Goal: Task Accomplishment & Management: Complete application form

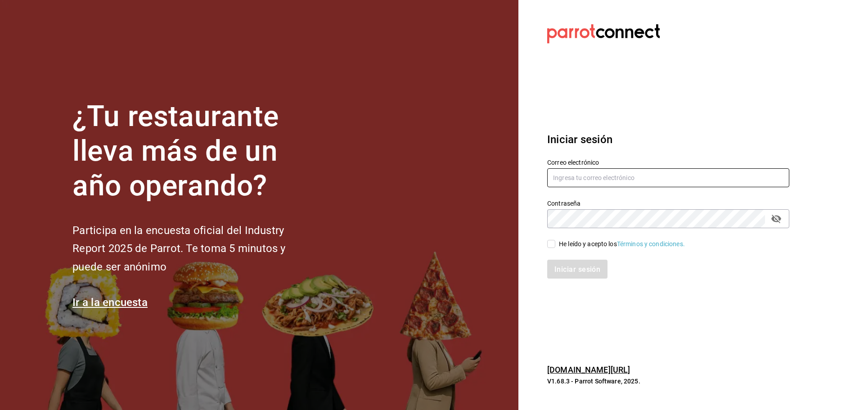
click at [562, 175] on input "text" at bounding box center [668, 177] width 242 height 19
type input "brendavelaz85@gmail.com"
click at [553, 245] on input "He leído y acepto los Términos y condiciones." at bounding box center [551, 244] width 8 height 8
checkbox input "true"
click at [564, 266] on font "Iniciar sesión" at bounding box center [578, 269] width 46 height 9
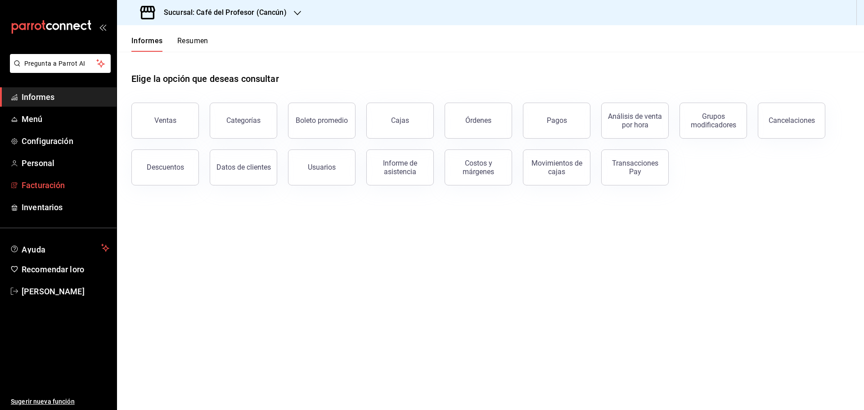
click at [56, 179] on link "Facturación" at bounding box center [58, 185] width 117 height 19
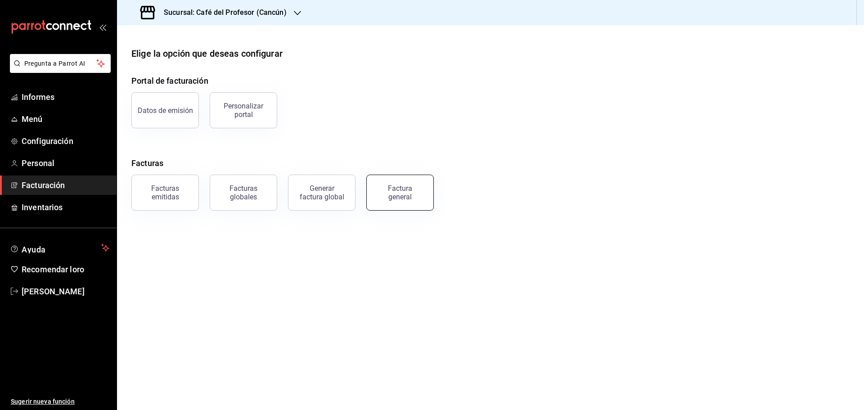
click at [397, 195] on font "Factura general" at bounding box center [400, 192] width 24 height 17
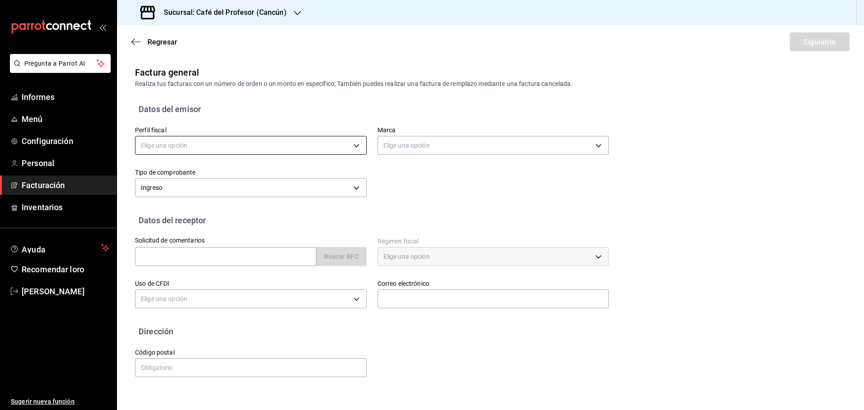
click at [361, 149] on body "Pregunta a Parrot AI Informes Menú Configuración Personal Facturación Inventari…" at bounding box center [432, 205] width 864 height 410
click at [168, 189] on font "CAFÉ ALTAIR" at bounding box center [159, 191] width 37 height 7
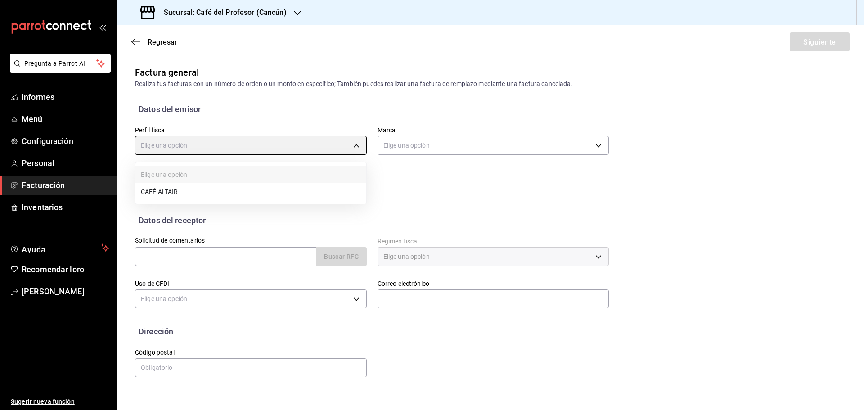
type input "f8e9ccbb-2ed4-4b61-8efa-c0f2100cd2d0"
type input "c124c12d-dc0e-4a3d-911f-5b13390841f9"
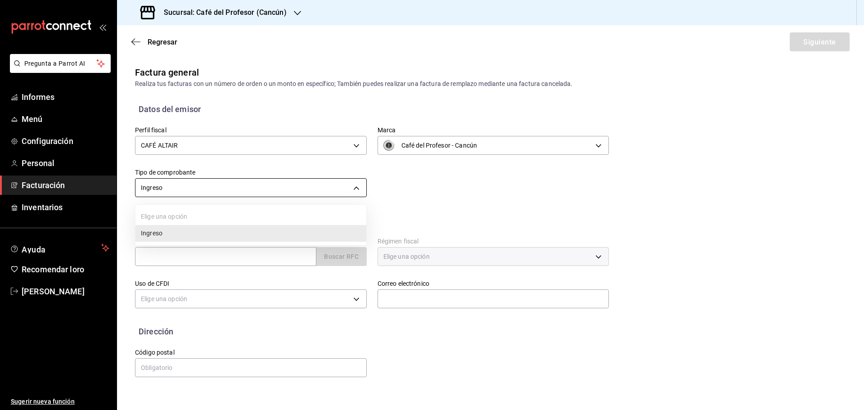
click at [359, 186] on body "Pregunta a Parrot AI Informes Menú Configuración Personal Facturación Inventari…" at bounding box center [432, 205] width 864 height 410
click at [359, 186] on div at bounding box center [432, 205] width 864 height 410
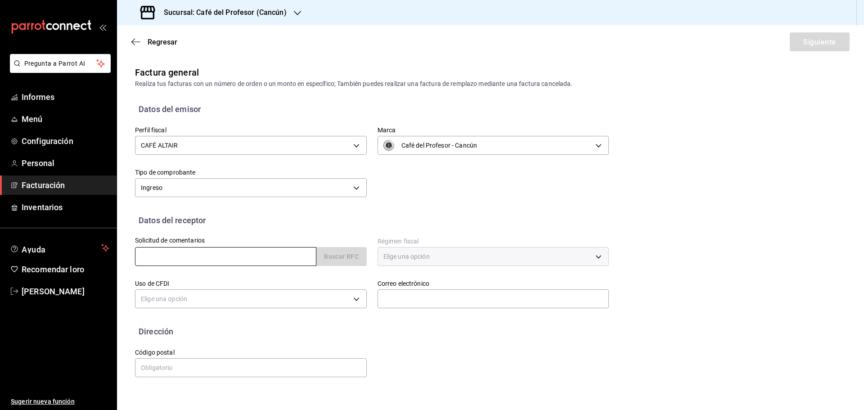
click at [280, 254] on input "text" at bounding box center [225, 256] width 181 height 19
paste input "NUBA821130IZA"
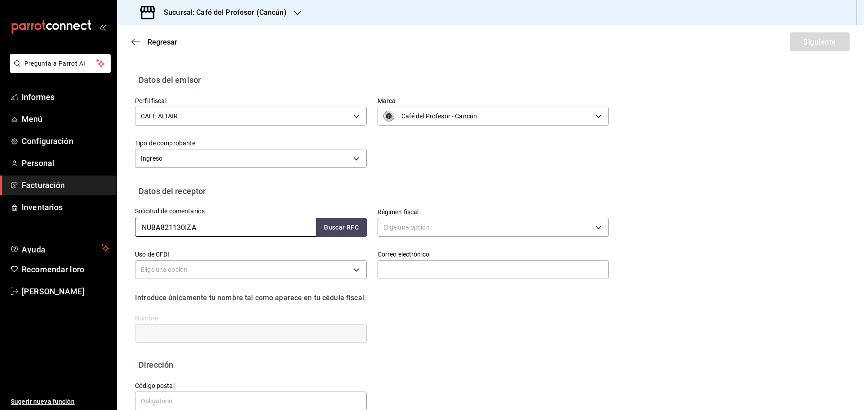
scroll to position [45, 0]
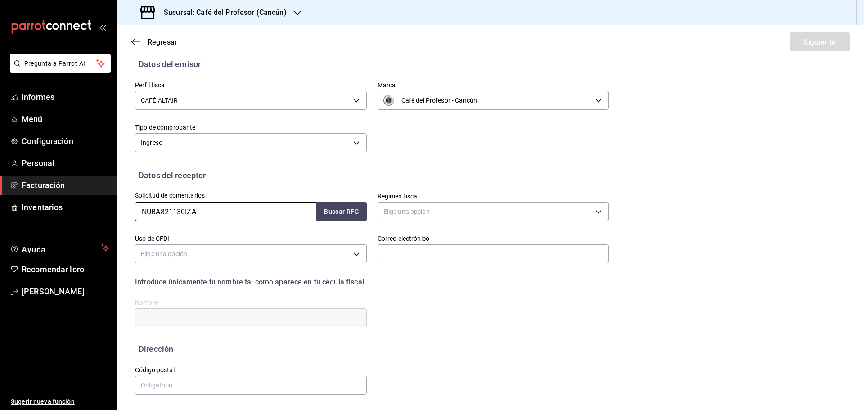
type input "NUBA821130IZA"
click at [596, 209] on body "Pregunta a Parrot AI Informes Menú Configuración Personal Facturación Inventari…" at bounding box center [432, 205] width 864 height 410
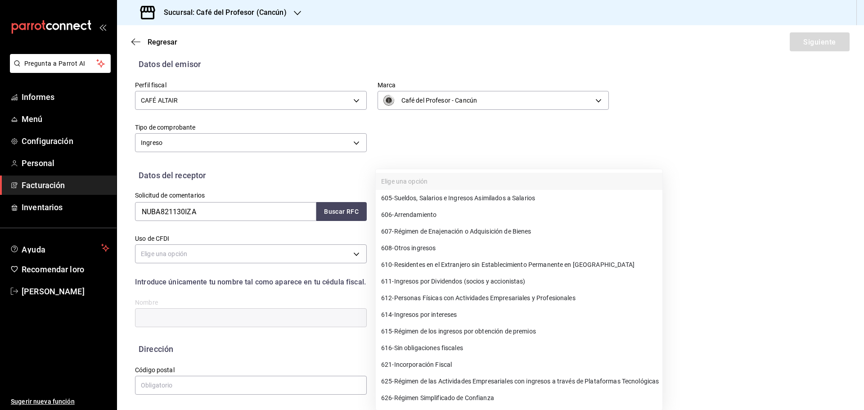
click at [435, 300] on font "Personas Físicas con Actividades Empresariales y Profesionales" at bounding box center [484, 297] width 181 height 7
type input "612"
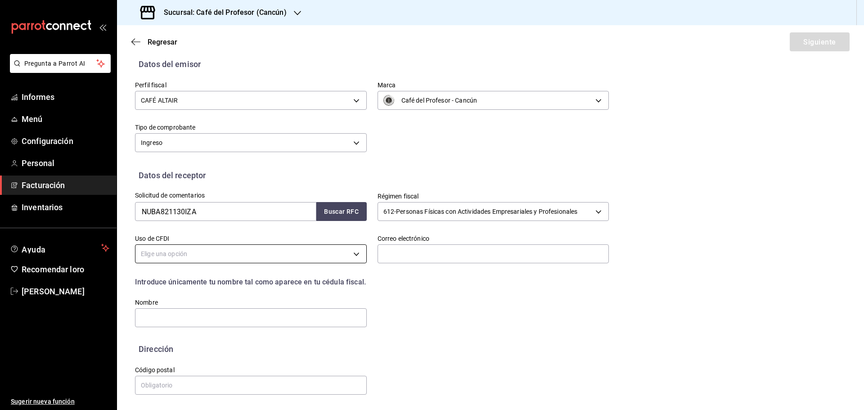
click at [316, 255] on body "Pregunta a Parrot AI Informes Menú Configuración Personal Facturación Inventari…" at bounding box center [432, 205] width 864 height 410
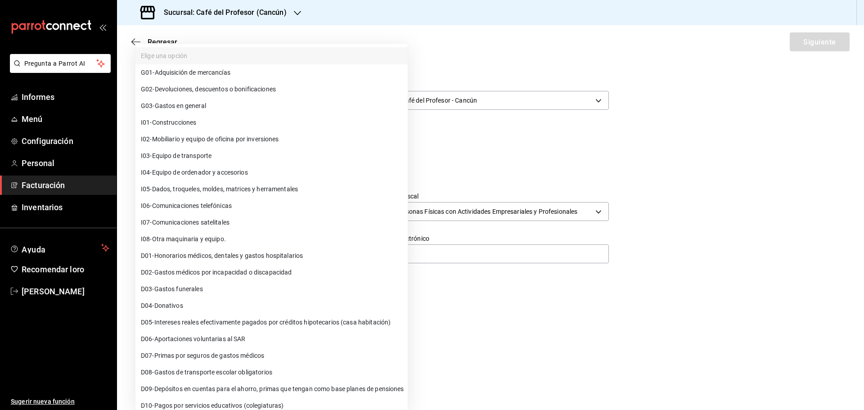
click at [197, 105] on font "Gastos en general" at bounding box center [180, 105] width 51 height 7
type input "G03"
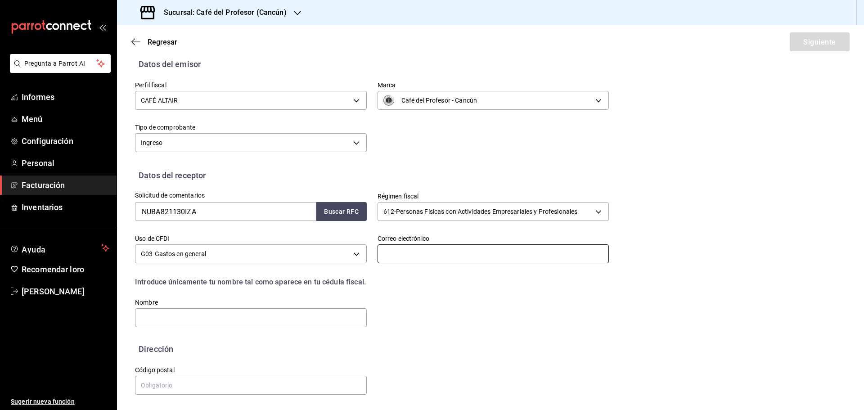
click at [438, 253] on input "text" at bounding box center [494, 253] width 232 height 19
paste input "[EMAIL_ADDRESS][DOMAIN_NAME]"
type input "[EMAIL_ADDRESS][DOMAIN_NAME]"
click at [143, 323] on input "text" at bounding box center [251, 317] width 232 height 19
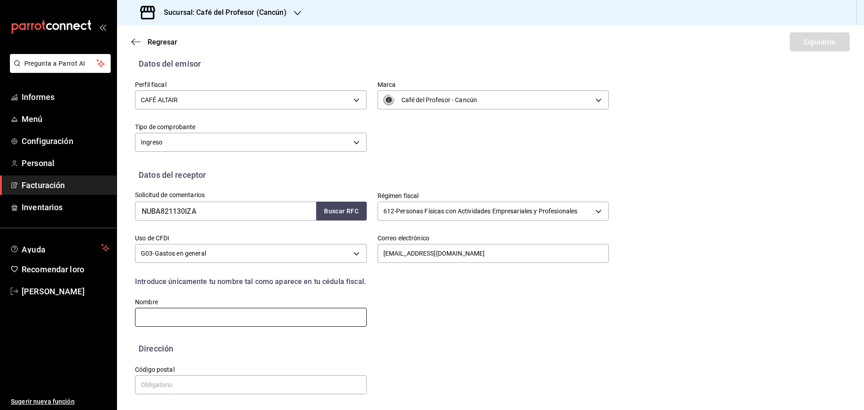
paste input "[PERSON_NAME]"
type input "[PERSON_NAME]"
click at [335, 213] on font "Buscar RFC" at bounding box center [341, 211] width 35 height 7
type input "[EMAIL_ADDRESS][DOMAIN_NAME]"
type input "77533"
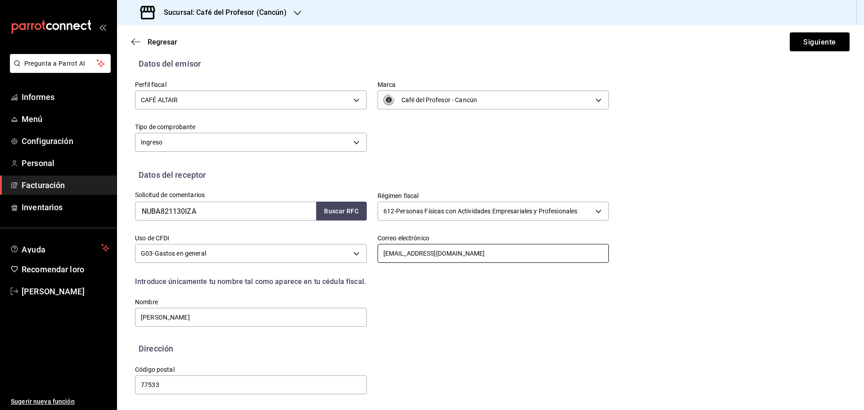
drag, startPoint x: 498, startPoint y: 256, endPoint x: 365, endPoint y: 253, distance: 132.8
click at [367, 253] on div "Correo electrónico [EMAIL_ADDRESS][DOMAIN_NAME]" at bounding box center [488, 244] width 243 height 42
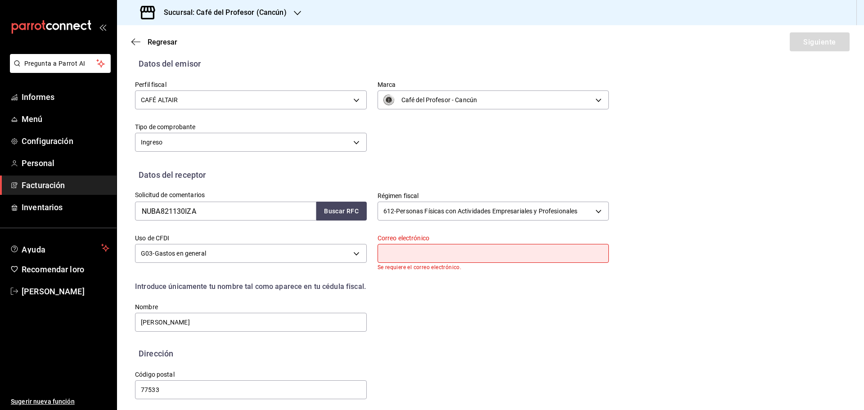
paste input "[EMAIL_ADDRESS][DOMAIN_NAME]"
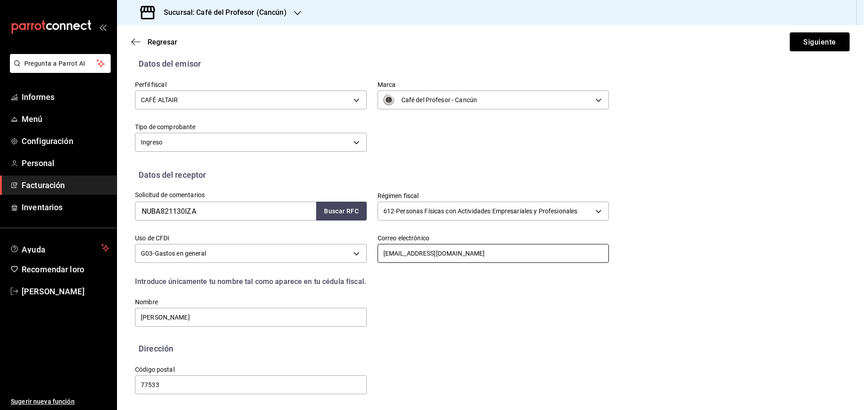
type input "[EMAIL_ADDRESS][DOMAIN_NAME]"
click at [812, 43] on font "Siguiente" at bounding box center [819, 41] width 32 height 9
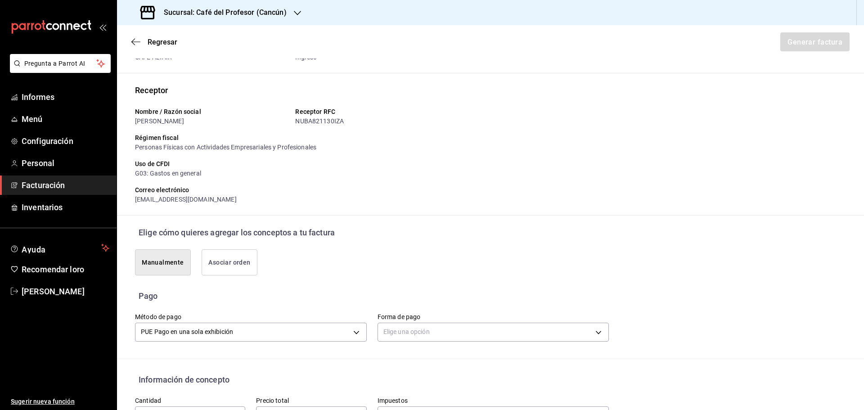
scroll to position [135, 0]
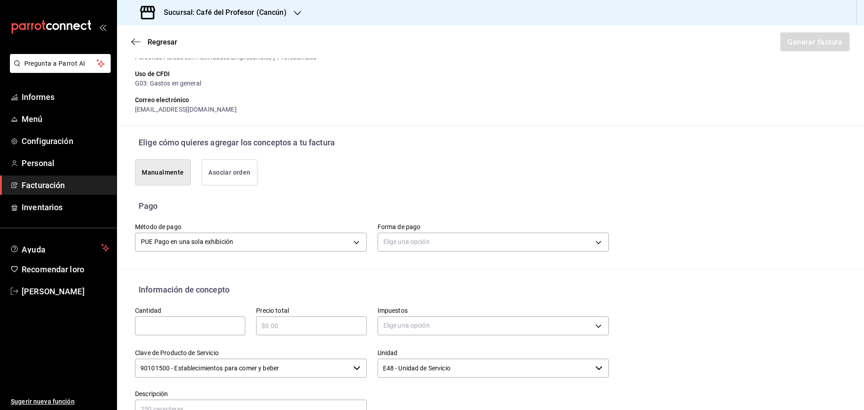
click at [172, 170] on font "Manualmente" at bounding box center [163, 172] width 42 height 7
click at [392, 243] on body "Pregunta a Parrot AI Informes Menú Configuración Personal Facturación Inventari…" at bounding box center [432, 205] width 864 height 410
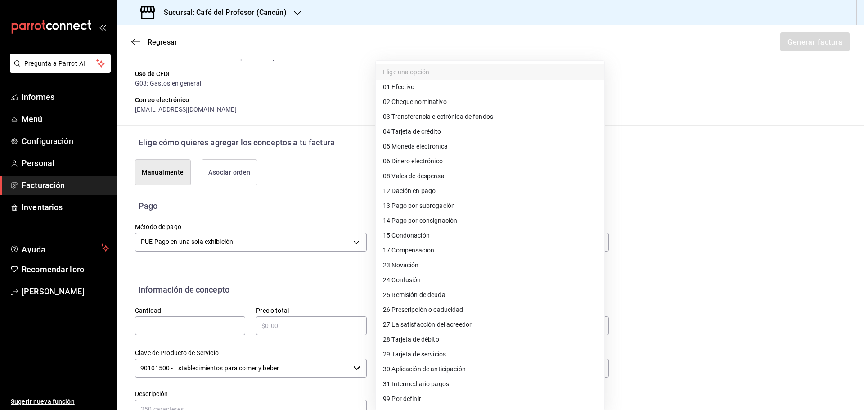
click at [710, 290] on div at bounding box center [432, 205] width 864 height 410
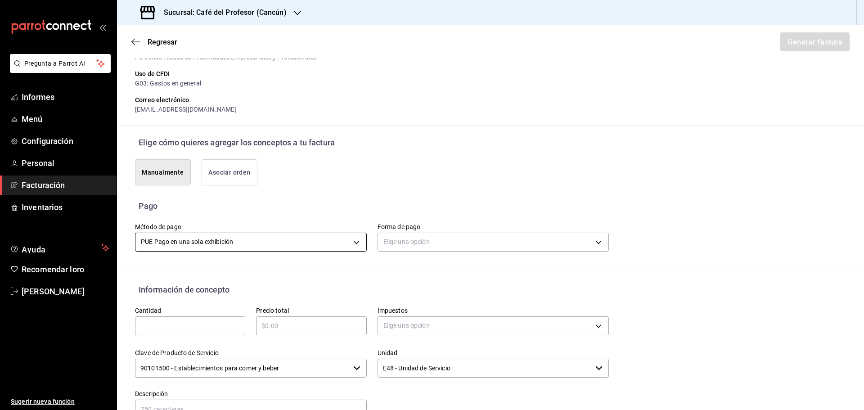
click at [356, 245] on body "Pregunta a Parrot AI Informes Menú Configuración Personal Facturación Inventari…" at bounding box center [432, 205] width 864 height 410
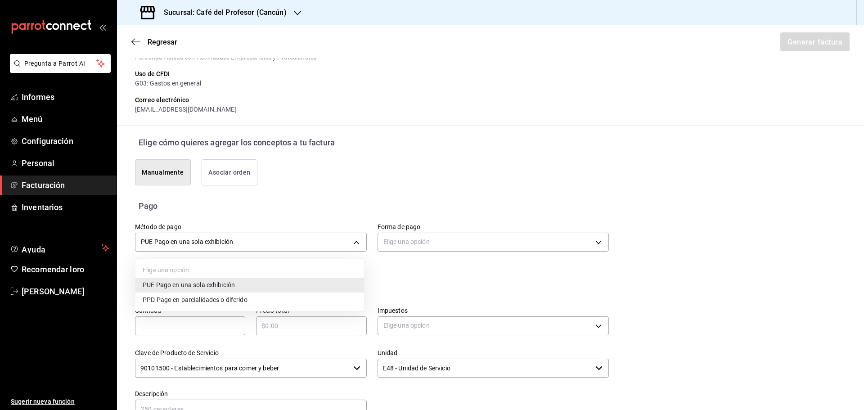
click at [186, 284] on font "Pago en una sola exhibición" at bounding box center [195, 284] width 79 height 7
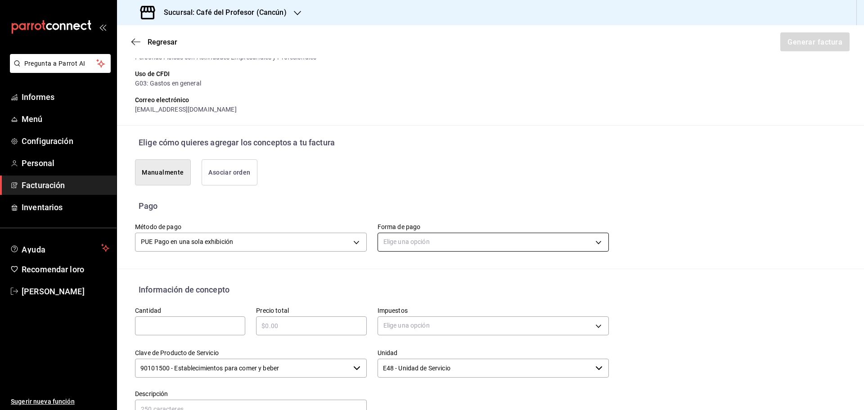
click at [591, 243] on body "Pregunta a Parrot AI Informes Menú Configuración Personal Facturación Inventari…" at bounding box center [432, 205] width 864 height 410
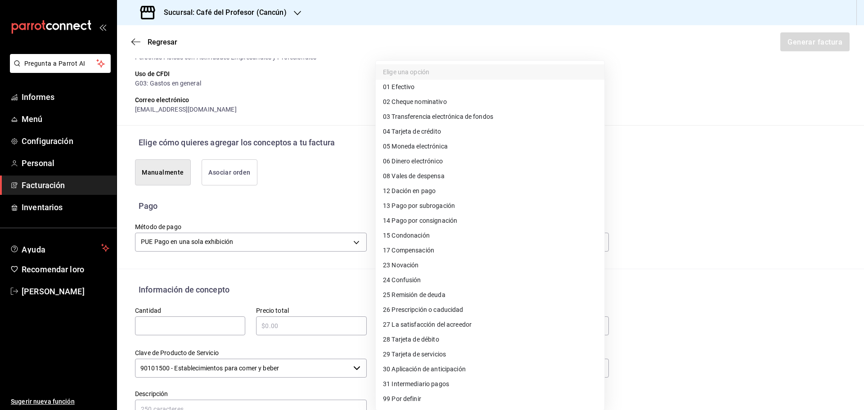
click at [397, 134] on font "Tarjeta de crédito" at bounding box center [416, 131] width 49 height 7
type input "04"
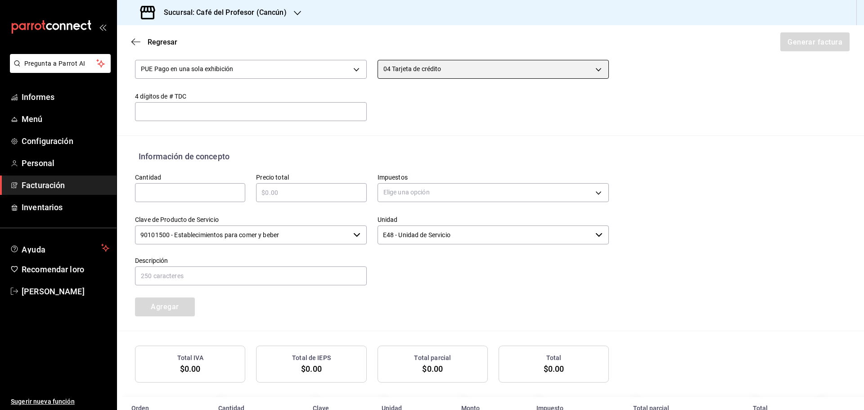
scroll to position [316, 0]
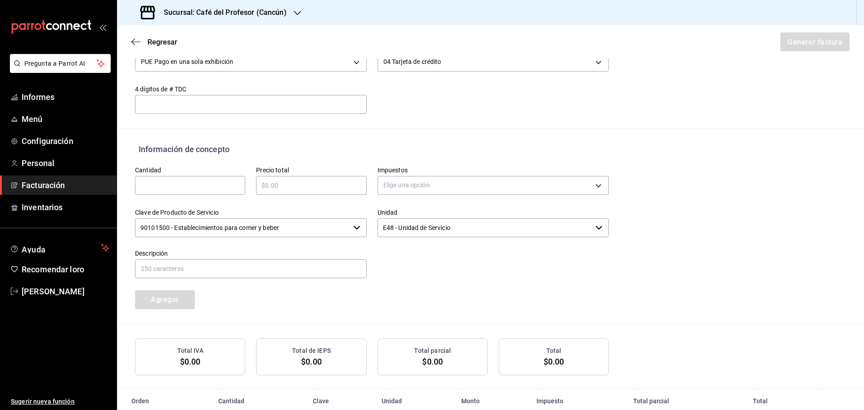
click at [227, 103] on input "text" at bounding box center [251, 104] width 232 height 11
type input "0"
click at [272, 146] on div "Información de concepto" at bounding box center [490, 149] width 711 height 12
click at [224, 182] on input "text" at bounding box center [190, 185] width 110 height 11
type input "1"
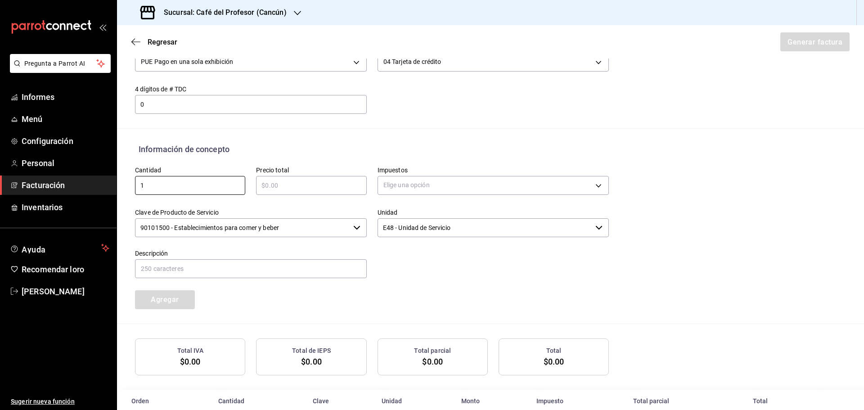
click at [322, 186] on input "text" at bounding box center [311, 185] width 110 height 11
type input "$437"
click at [564, 182] on body "Pregunta a Parrot AI Informes Menú Configuración Personal Facturación Inventari…" at bounding box center [432, 205] width 864 height 410
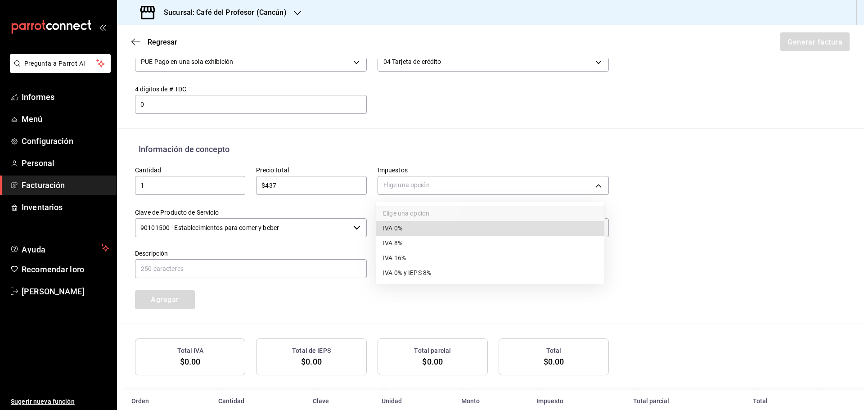
click at [406, 257] on font "IVA 16%" at bounding box center [394, 257] width 23 height 7
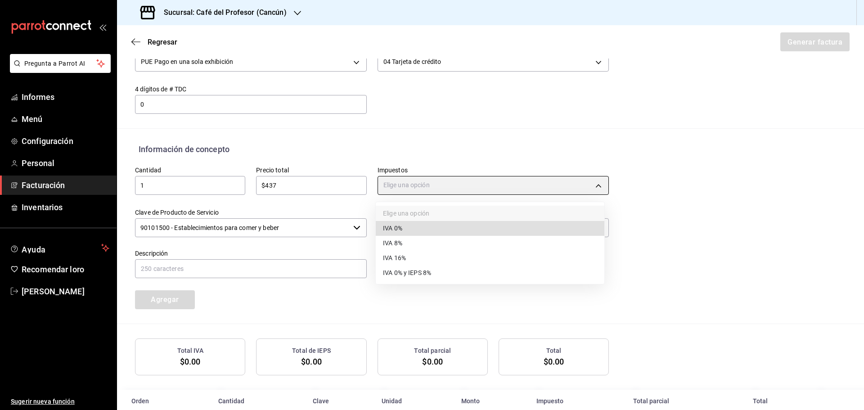
type input "IVA_16"
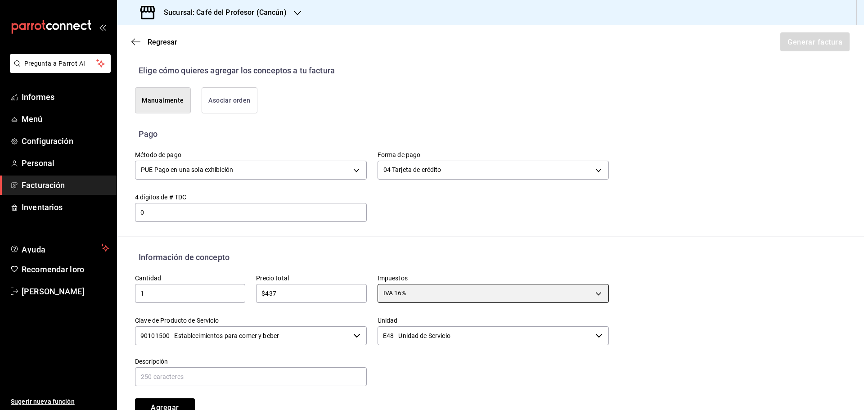
scroll to position [200, 0]
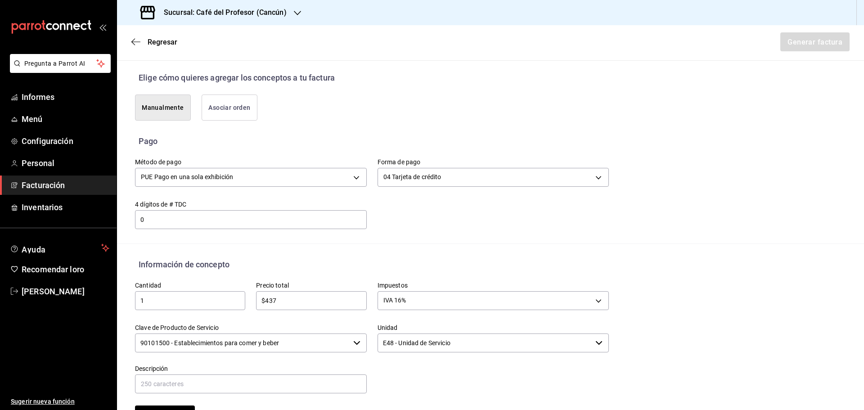
click at [158, 218] on input "0" at bounding box center [251, 219] width 232 height 11
click at [401, 238] on div "Método de pago PUE Pago en una sola exhibición PUE Forma de pago 04 Tarjeta de …" at bounding box center [490, 195] width 711 height 96
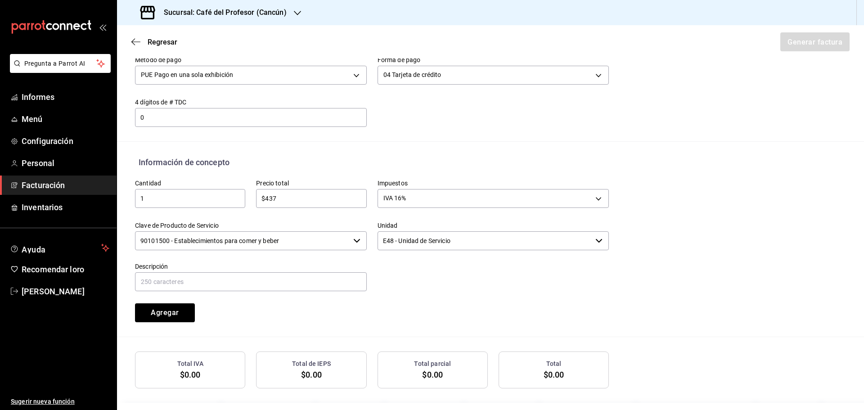
scroll to position [315, 0]
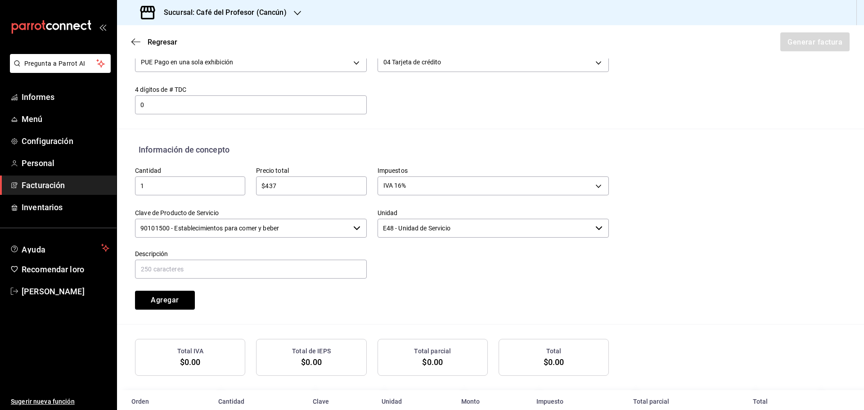
click at [353, 225] on icon "button" at bounding box center [356, 228] width 7 height 7
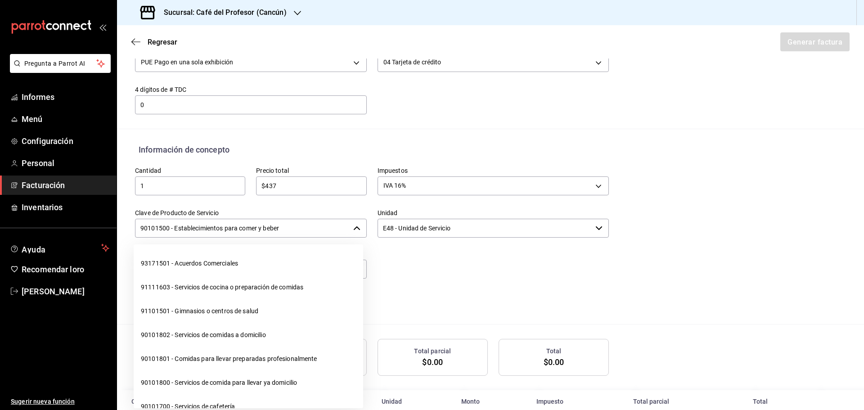
click at [353, 225] on icon "button" at bounding box center [356, 228] width 7 height 7
click at [429, 263] on div at bounding box center [488, 259] width 243 height 41
click at [277, 237] on div "93171501 - Acuerdos Comerciales 91111603 - Servicios de cocina o preparación de…" at bounding box center [241, 322] width 230 height 171
click at [425, 277] on div at bounding box center [488, 259] width 243 height 41
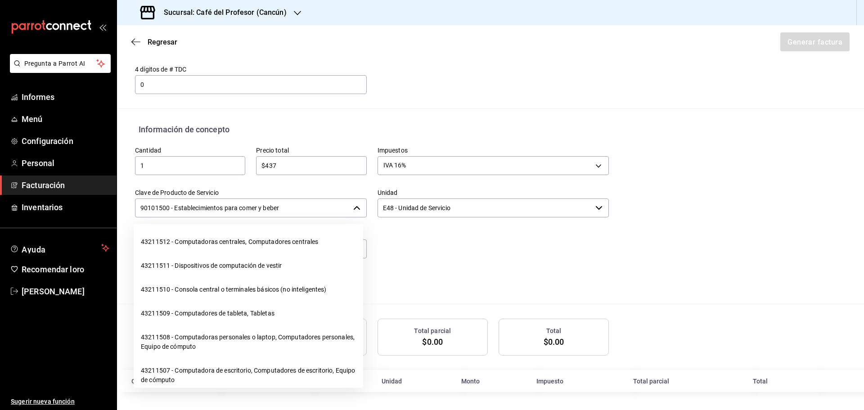
scroll to position [13792, 0]
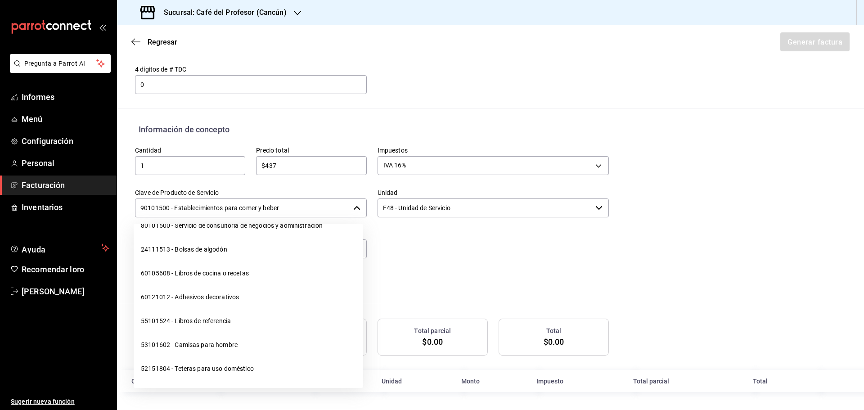
click at [440, 262] on div "Cantidad 1 ​ Precio total $437 ​ Impuestos IVA 16% IVA_16 Clave de Producto de …" at bounding box center [366, 212] width 485 height 154
click at [279, 184] on div "Clave de Producto de Servicio 90101500 - Establecimientos para comer y beber ​" at bounding box center [245, 198] width 243 height 41
click at [137, 187] on div "Clave de Producto de Servicio 90101500 - Establecimientos para comer y beber ​" at bounding box center [245, 198] width 243 height 41
click at [408, 271] on div "Cantidad 1 ​ Precio total $437 ​ Impuestos IVA 16% IVA_16 Clave de Producto de …" at bounding box center [366, 212] width 485 height 154
click at [527, 297] on div "Cantidad 1 ​ Precio total $437 ​ Impuestos IVA 16% IVA_16 Clave de Producto de …" at bounding box center [490, 219] width 711 height 168
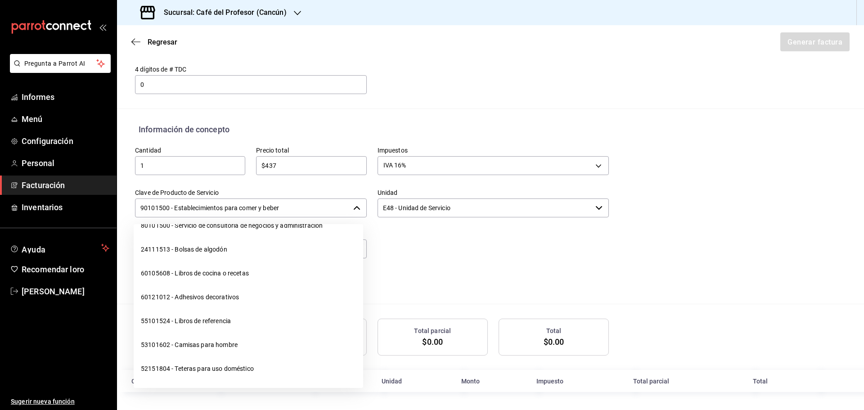
click at [512, 276] on div "Cantidad 1 ​ Precio total $437 ​ Impuestos IVA 16% IVA_16 Clave de Producto de …" at bounding box center [366, 212] width 485 height 154
click at [486, 244] on div at bounding box center [488, 239] width 243 height 41
click at [316, 208] on input "90101500 - Establecimientos para comer y beber" at bounding box center [242, 207] width 215 height 19
type input "60121012 - Adhesivos decorativos"
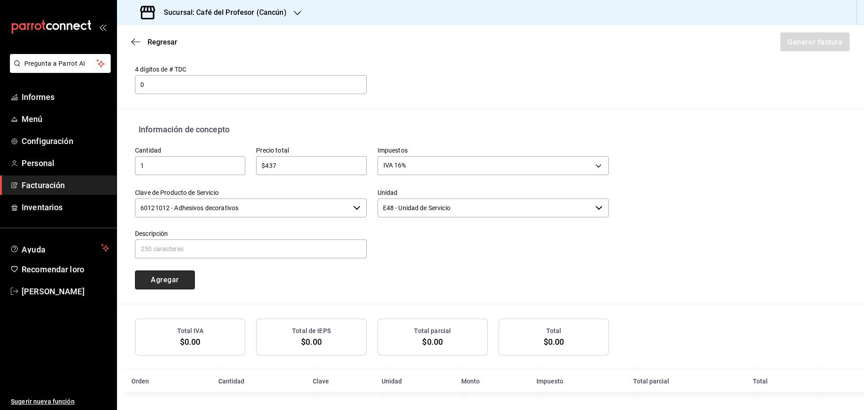
click at [155, 279] on font "Agregar" at bounding box center [165, 279] width 28 height 9
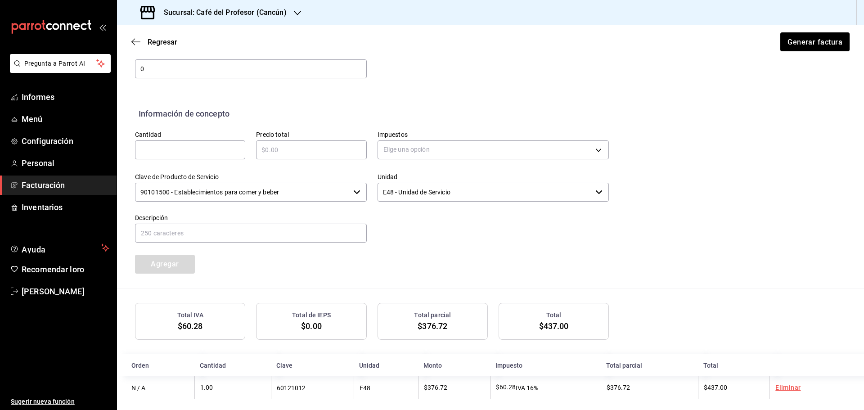
scroll to position [358, 0]
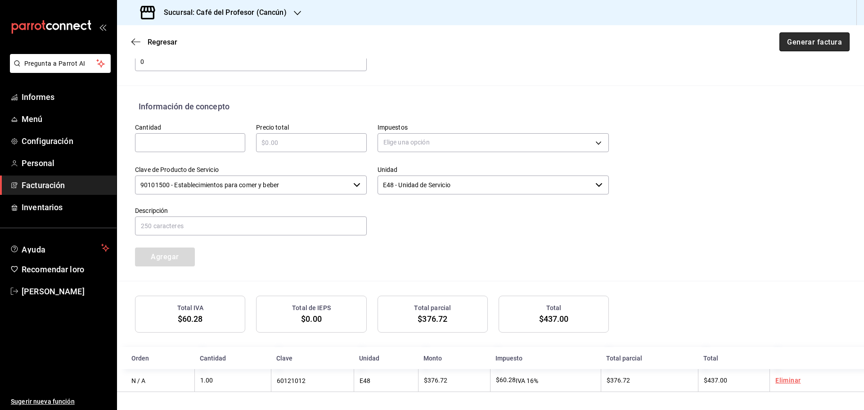
click at [814, 41] on font "Generar factura" at bounding box center [814, 41] width 55 height 9
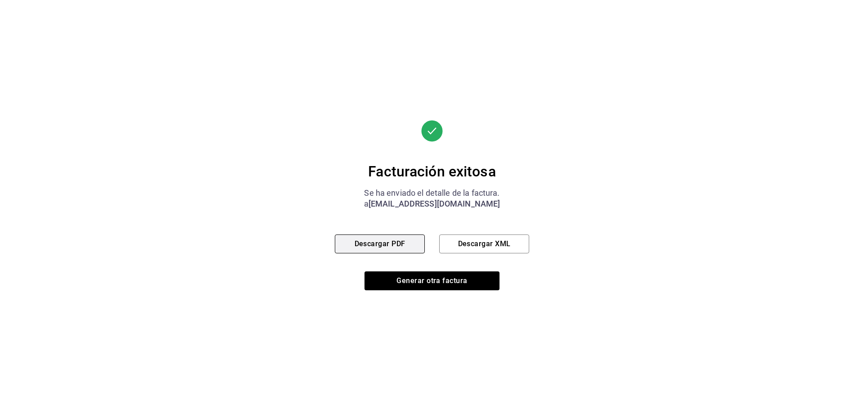
click at [360, 242] on font "Descargar PDF" at bounding box center [380, 243] width 51 height 9
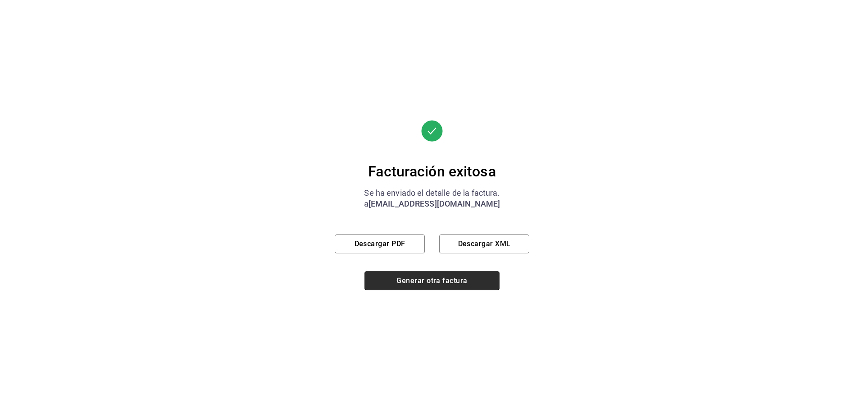
click at [403, 280] on font "Generar otra factura" at bounding box center [432, 280] width 71 height 9
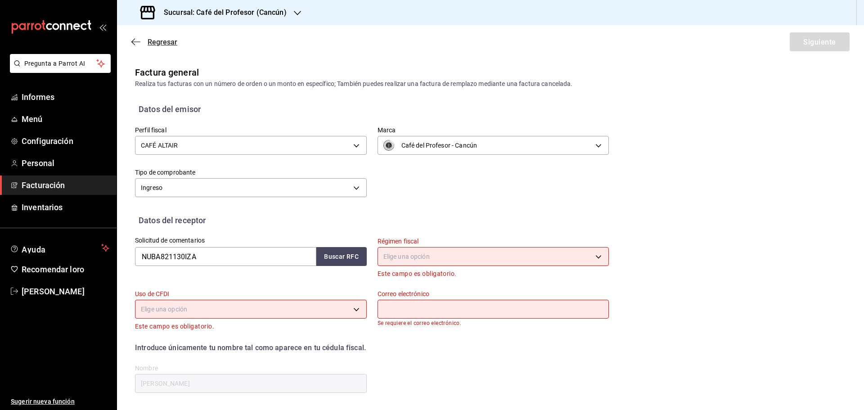
click at [135, 39] on icon "button" at bounding box center [135, 42] width 9 height 8
